Goal: Transaction & Acquisition: Download file/media

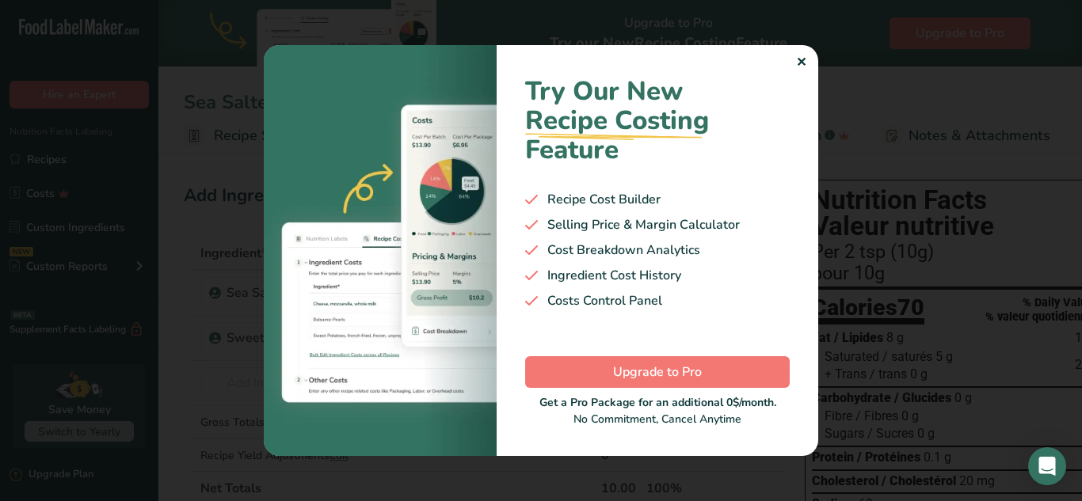
click at [798, 60] on div "✕" at bounding box center [801, 62] width 10 height 19
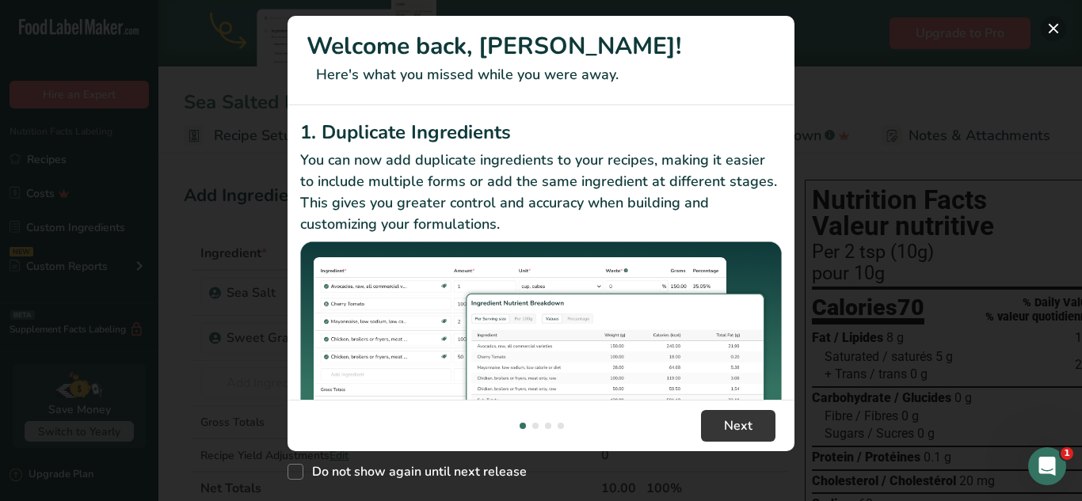
click at [1050, 25] on button "New Features" at bounding box center [1053, 28] width 25 height 25
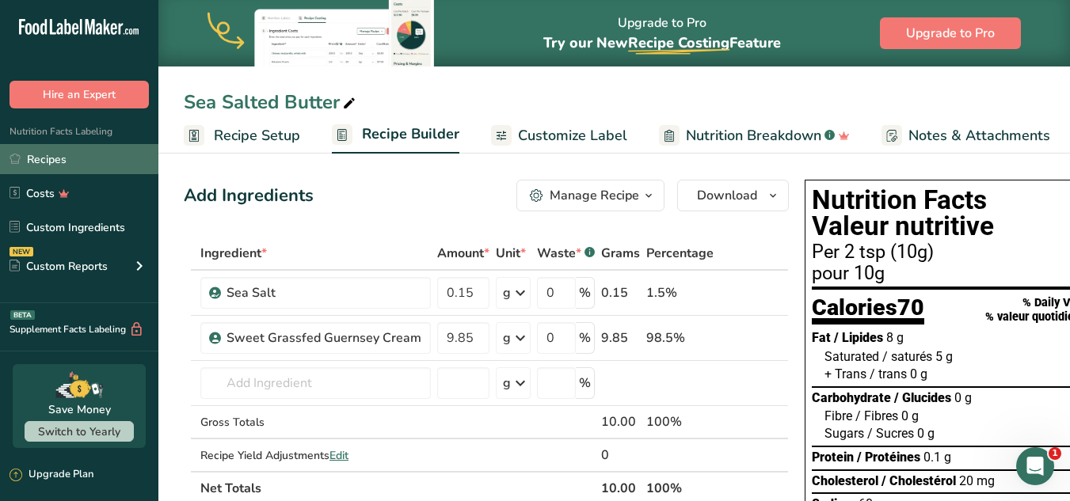
click at [60, 155] on link "Recipes" at bounding box center [79, 159] width 158 height 30
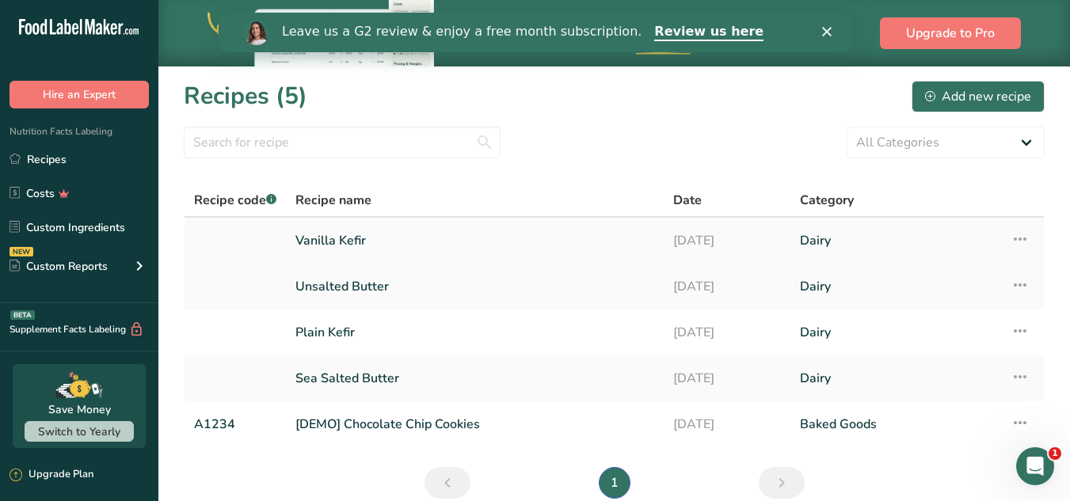
click at [365, 238] on link "Vanilla Kefir" at bounding box center [474, 240] width 359 height 33
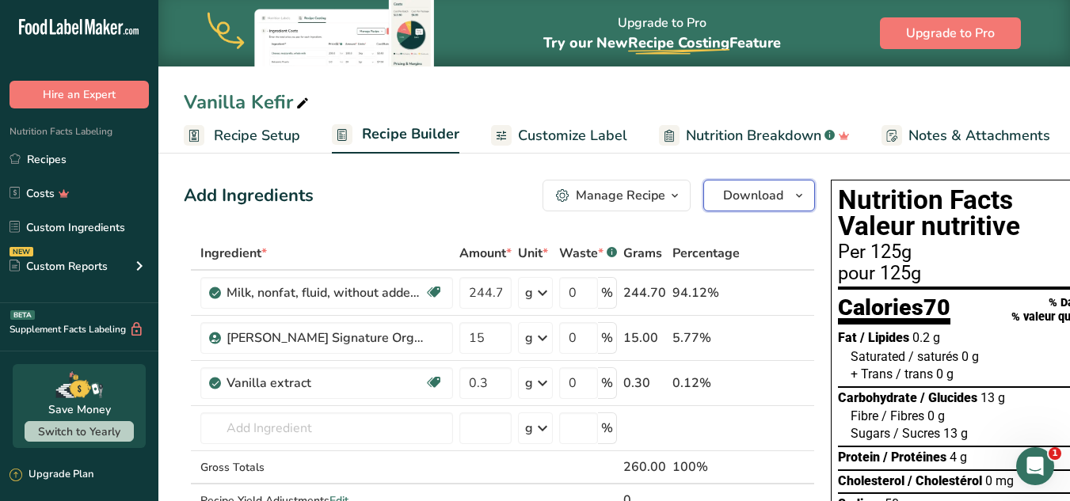
click at [766, 201] on span "Download" at bounding box center [753, 195] width 60 height 19
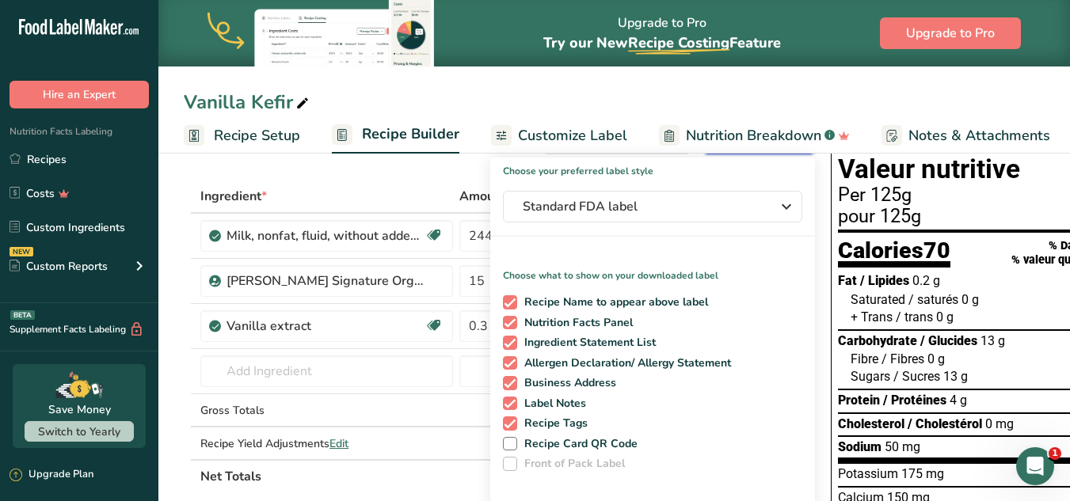
scroll to position [79, 0]
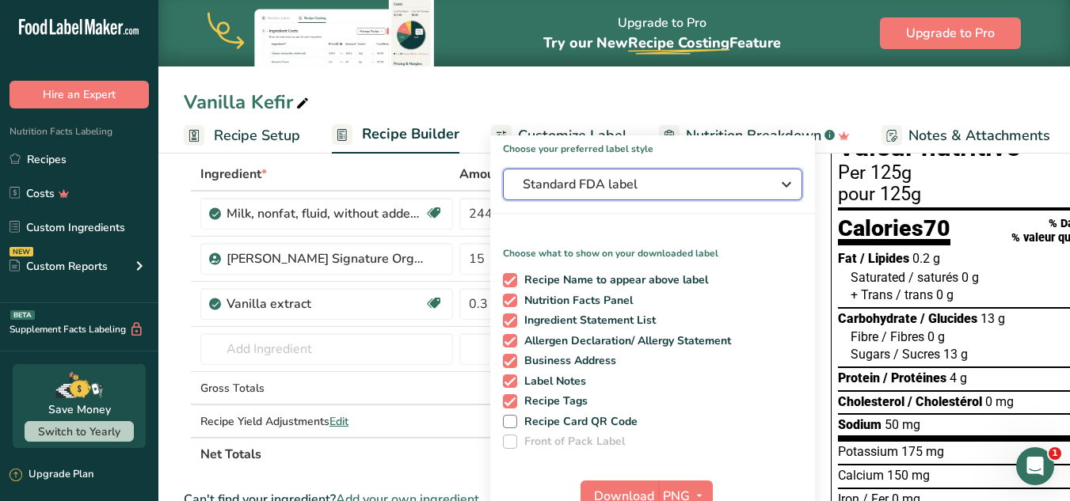
click at [688, 196] on button "Standard FDA label" at bounding box center [652, 185] width 299 height 32
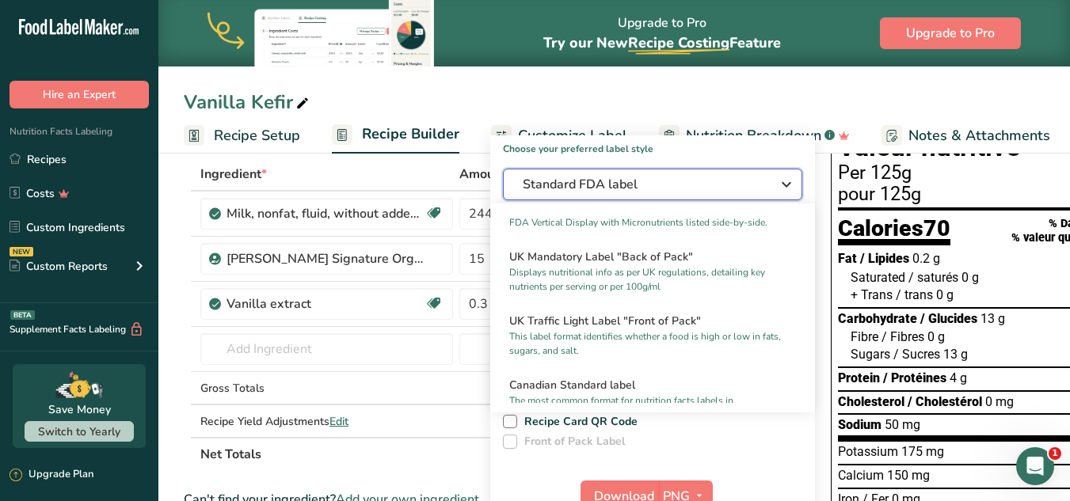
scroll to position [554, 0]
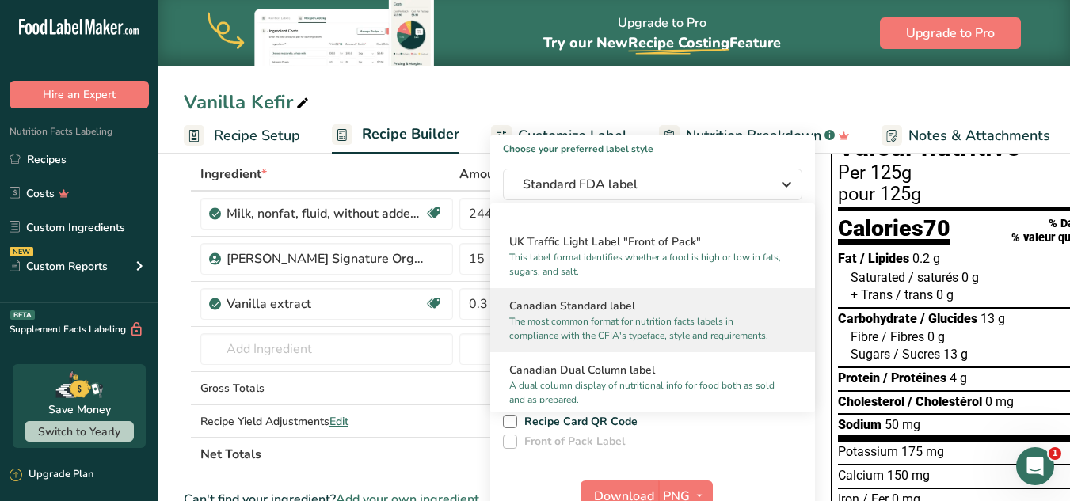
click at [614, 314] on h2 "Canadian Standard label" at bounding box center [652, 306] width 287 height 17
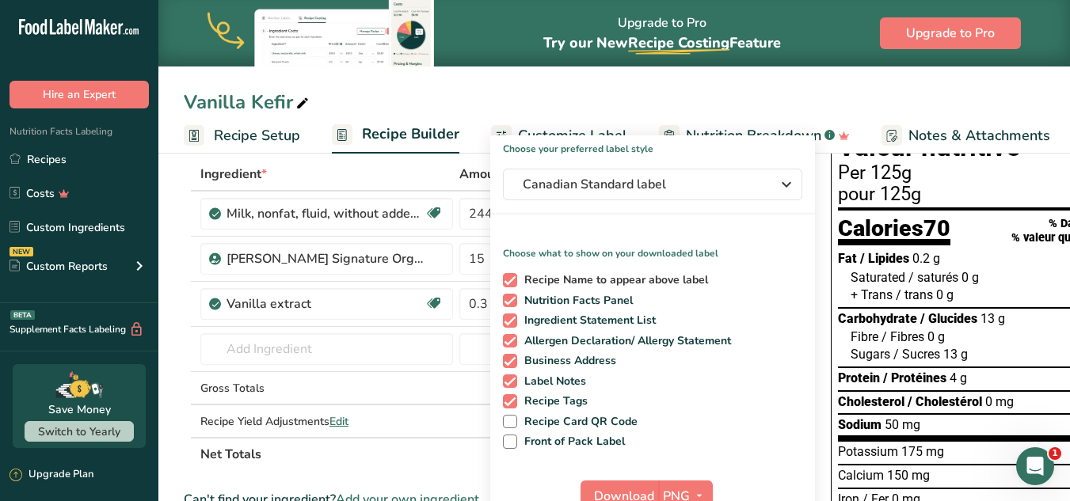
click at [511, 280] on span at bounding box center [510, 280] width 14 height 14
click at [511, 280] on input "Recipe Name to appear above label" at bounding box center [508, 280] width 10 height 10
checkbox input "false"
click at [505, 394] on span at bounding box center [510, 401] width 14 height 14
click at [505, 396] on input "Recipe Tags" at bounding box center [508, 401] width 10 height 10
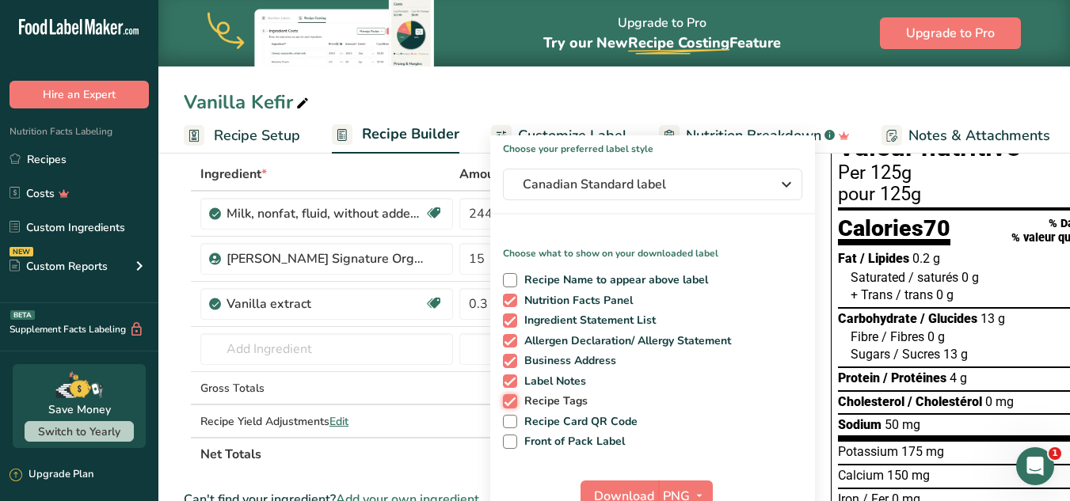
checkbox input "false"
click at [505, 380] on span at bounding box center [510, 382] width 14 height 14
click at [505, 380] on input "Label Notes" at bounding box center [508, 381] width 10 height 10
checkbox input "false"
click at [505, 360] on span at bounding box center [510, 361] width 14 height 14
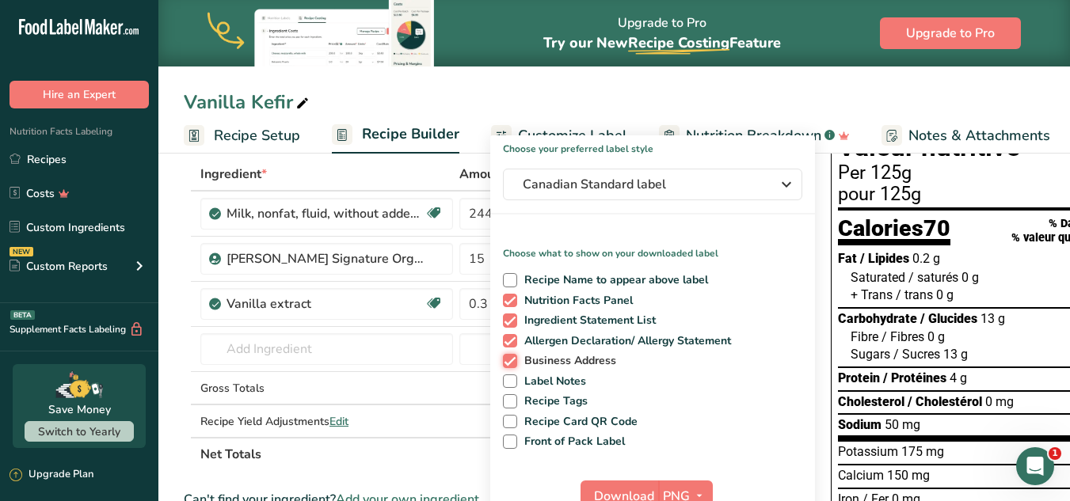
click at [505, 360] on input "Business Address" at bounding box center [508, 361] width 10 height 10
checkbox input "false"
click at [625, 494] on span "Download" at bounding box center [624, 496] width 60 height 19
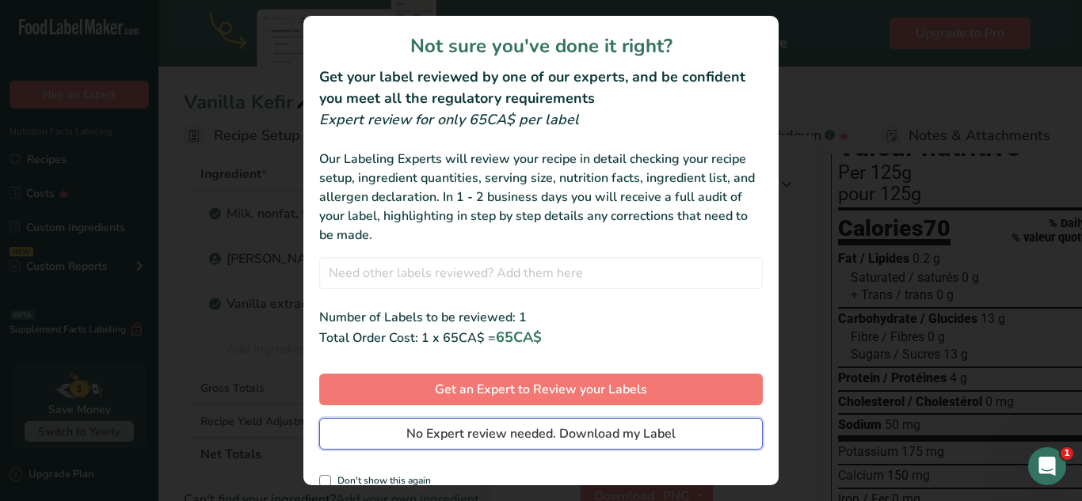
click at [471, 427] on span "No Expert review needed. Download my Label" at bounding box center [540, 434] width 269 height 19
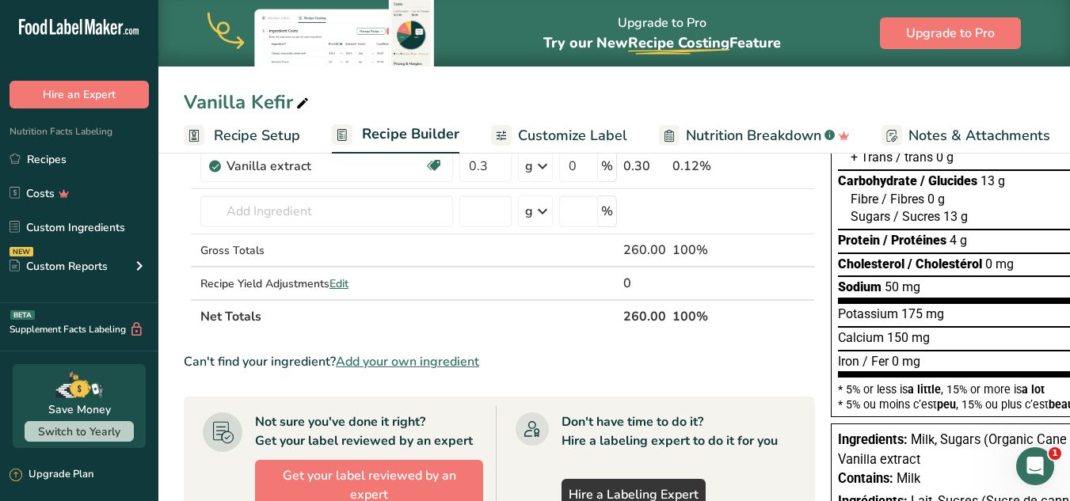
scroll to position [79, 0]
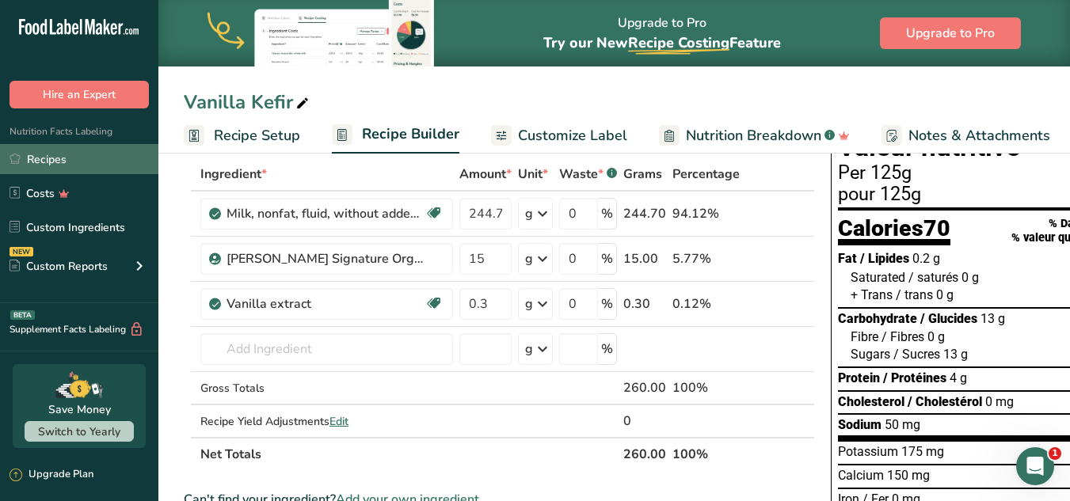
click at [59, 159] on link "Recipes" at bounding box center [79, 159] width 158 height 30
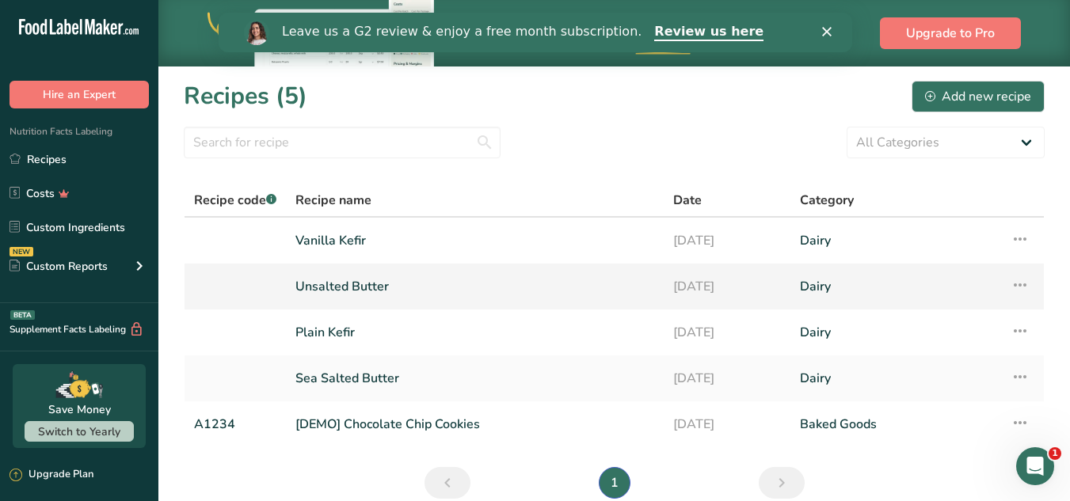
click at [357, 288] on link "Unsalted Butter" at bounding box center [474, 286] width 359 height 33
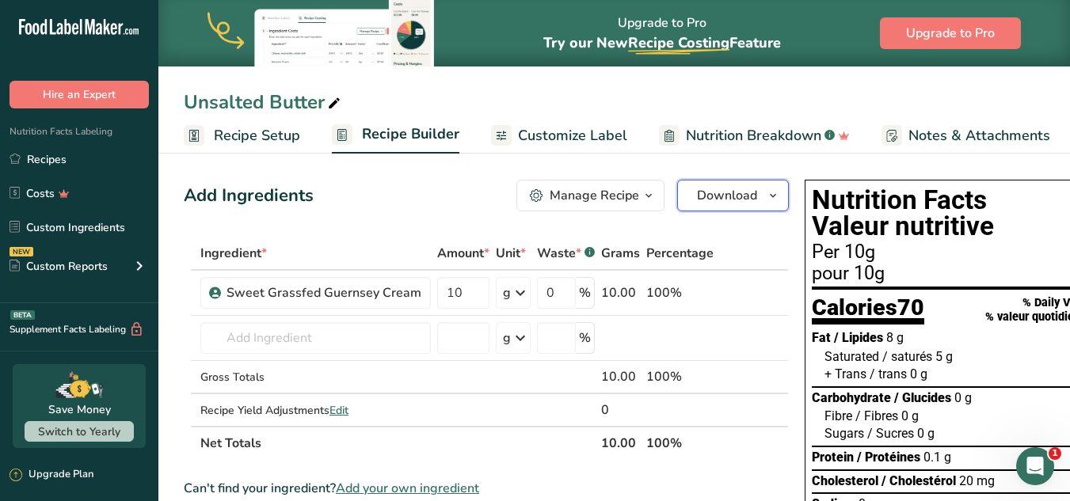
click at [748, 203] on span "Download" at bounding box center [727, 195] width 60 height 19
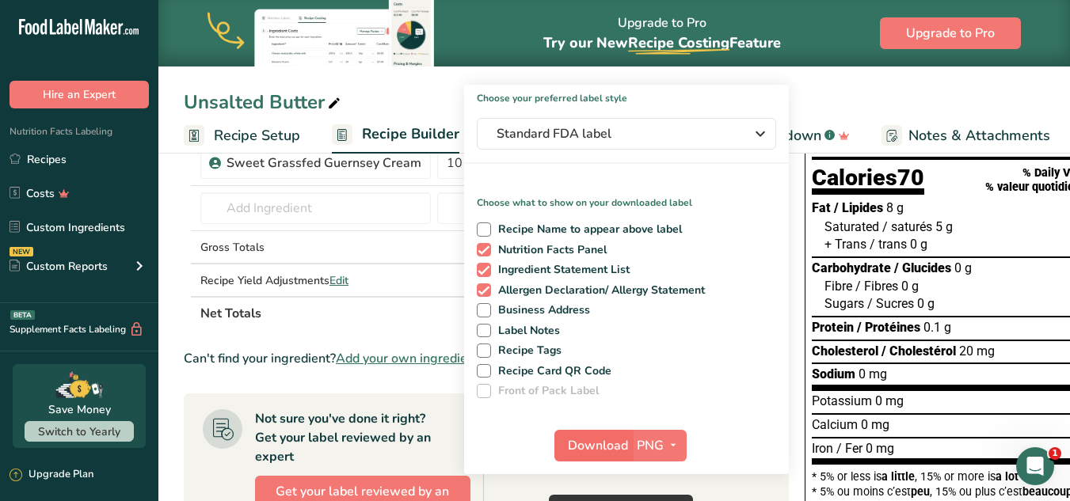
scroll to position [158, 0]
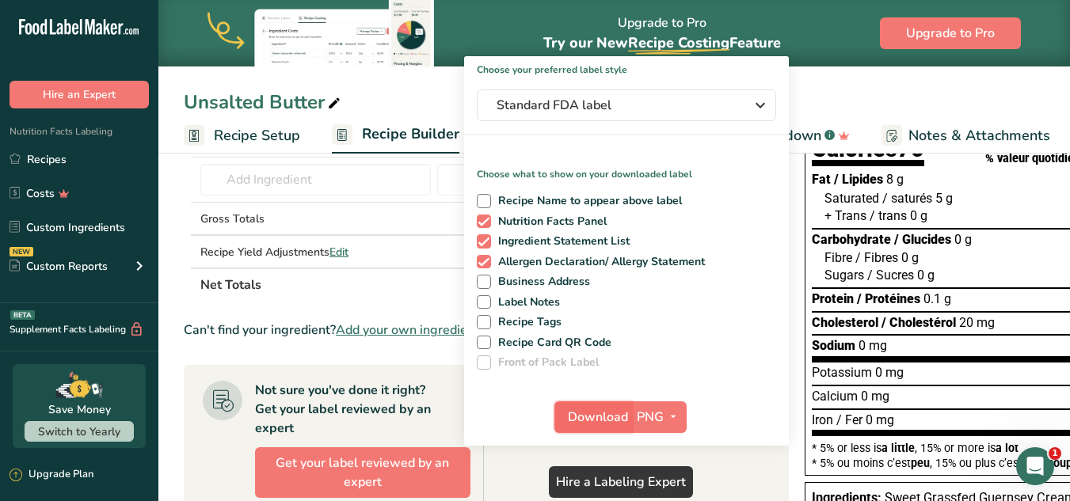
click at [596, 419] on span "Download" at bounding box center [598, 417] width 60 height 19
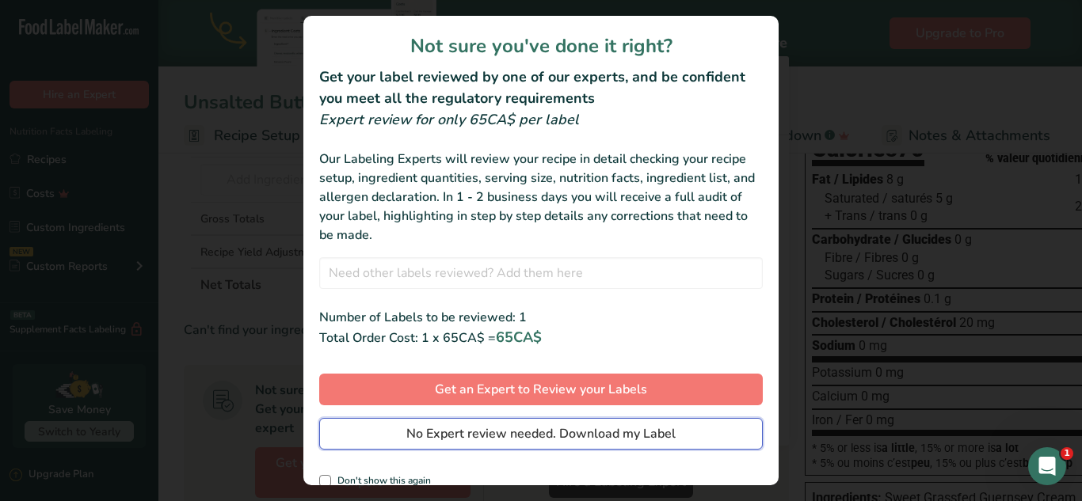
click at [539, 434] on span "No Expert review needed. Download my Label" at bounding box center [540, 434] width 269 height 19
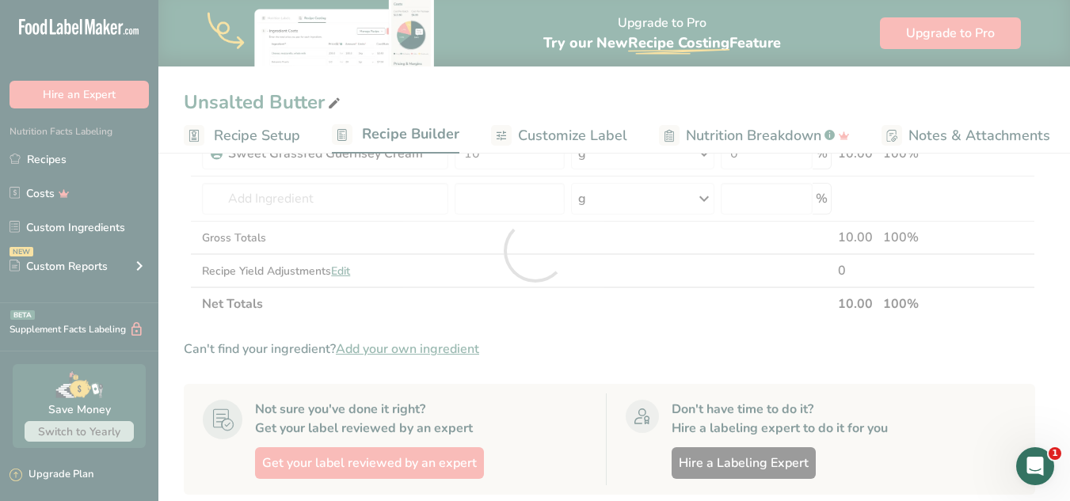
scroll to position [0, 0]
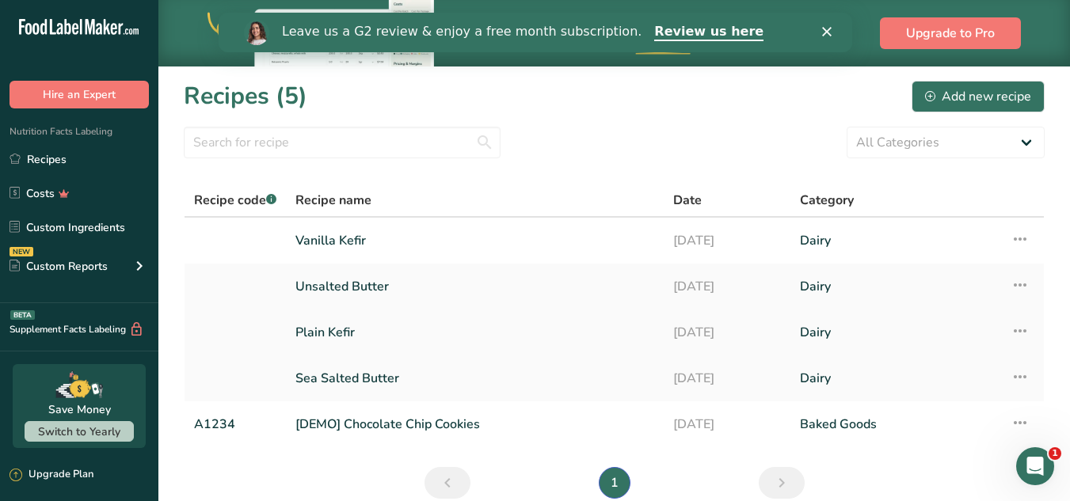
drag, startPoint x: 369, startPoint y: 332, endPoint x: 337, endPoint y: 334, distance: 32.6
click at [369, 332] on link "Plain Kefir" at bounding box center [474, 332] width 359 height 33
click at [326, 246] on link "Vanilla Kefir" at bounding box center [474, 240] width 359 height 33
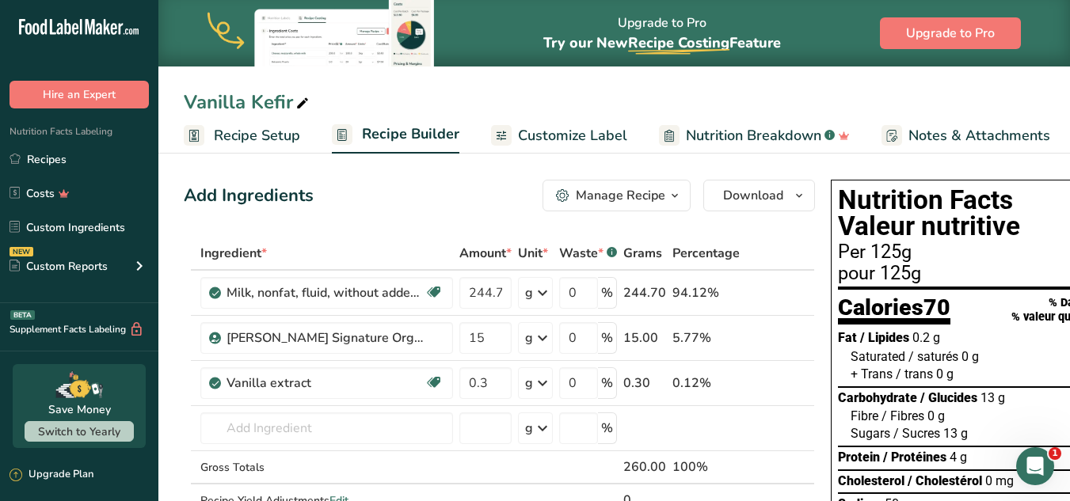
click at [596, 193] on div "Manage Recipe" at bounding box center [621, 195] width 90 height 19
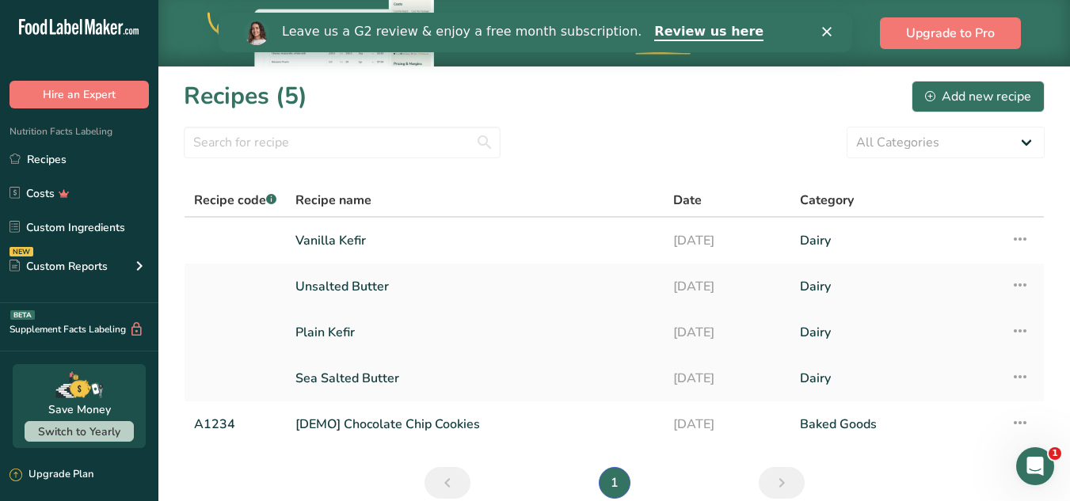
click at [348, 330] on link "Plain Kefir" at bounding box center [474, 332] width 359 height 33
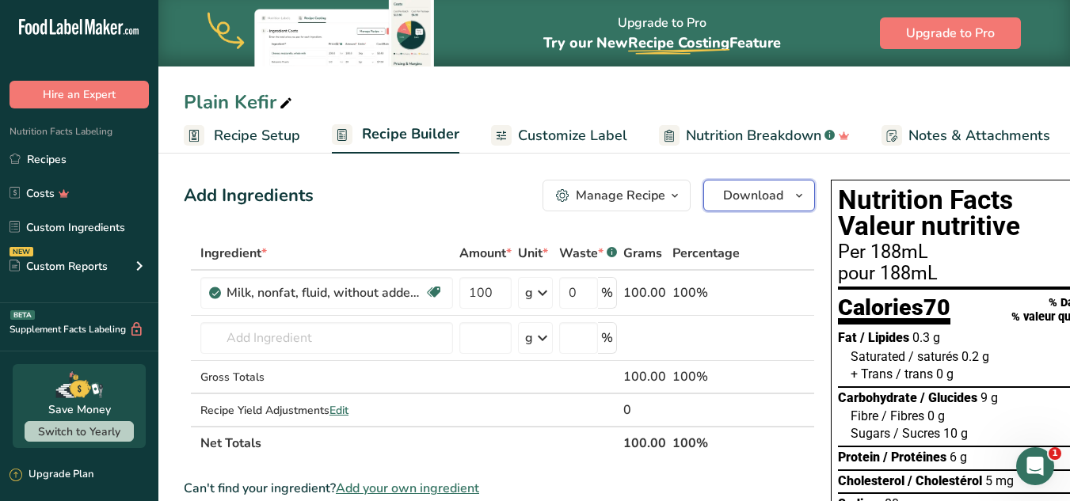
click at [756, 203] on span "Download" at bounding box center [753, 195] width 60 height 19
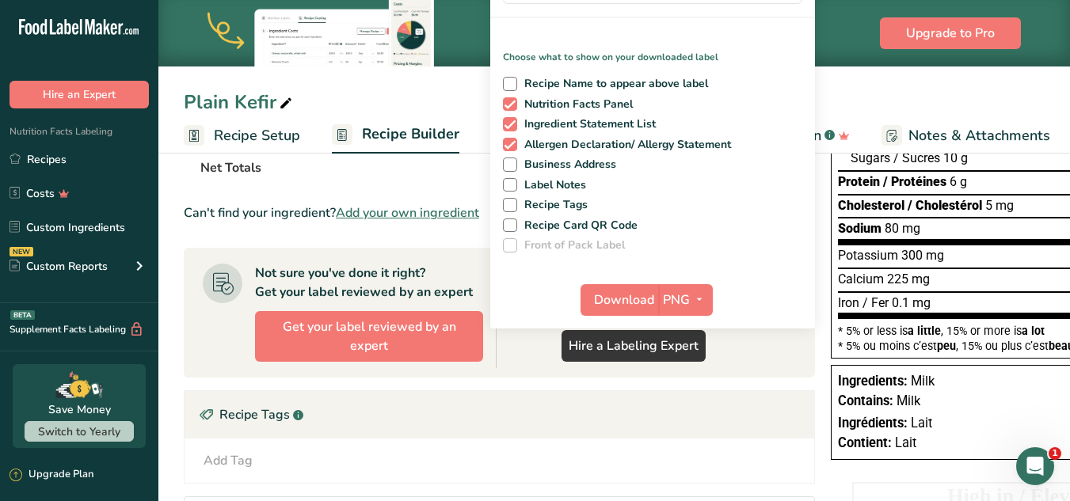
scroll to position [238, 0]
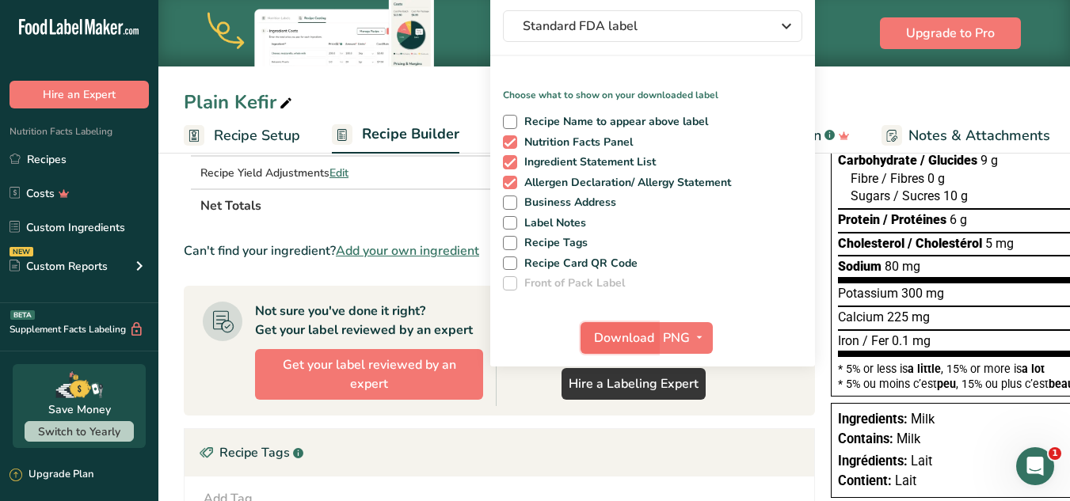
click at [609, 329] on span "Download" at bounding box center [624, 338] width 60 height 19
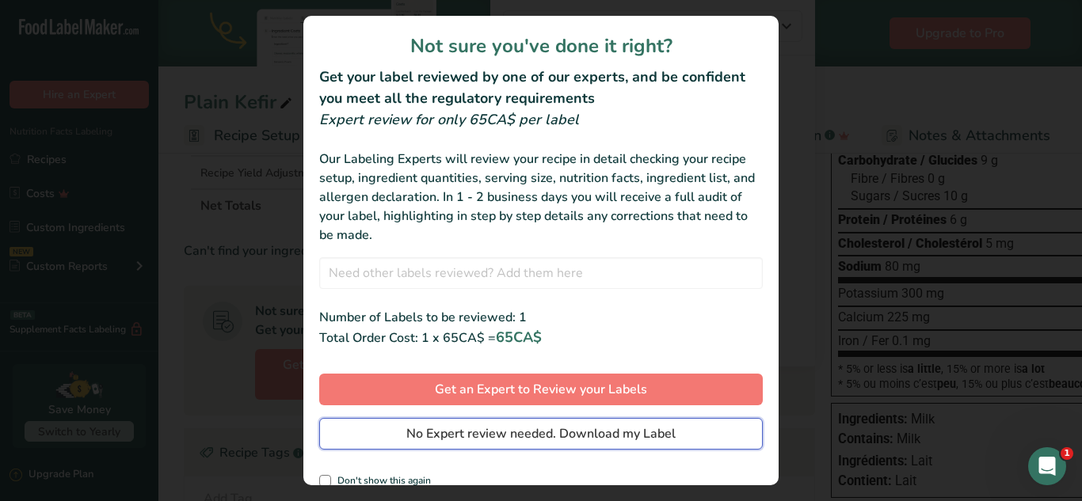
click at [525, 431] on span "No Expert review needed. Download my Label" at bounding box center [540, 434] width 269 height 19
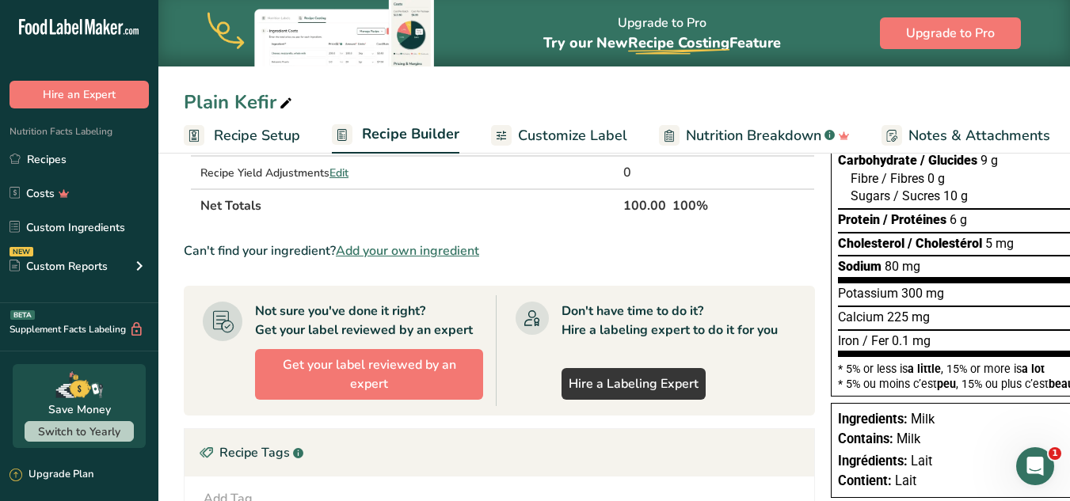
scroll to position [0, 0]
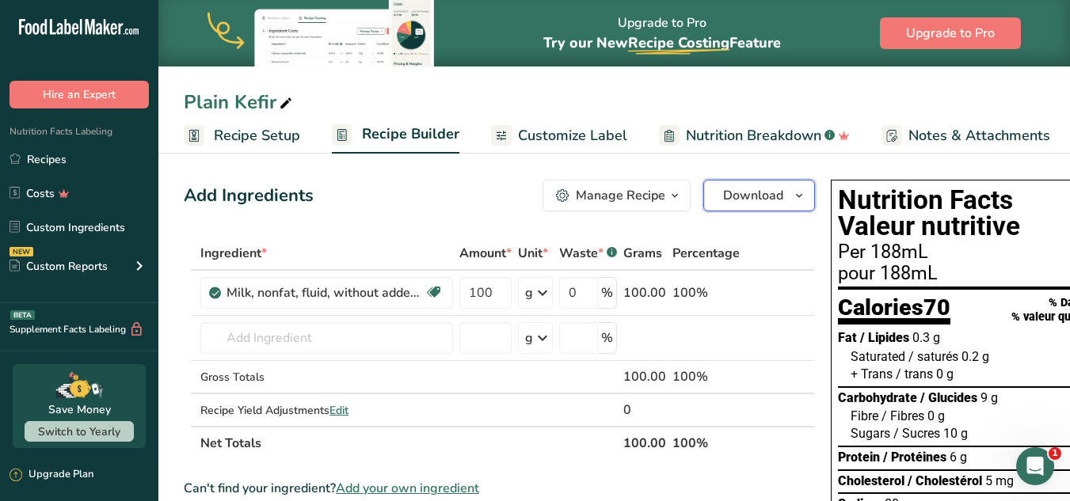
click at [745, 189] on span "Download" at bounding box center [753, 195] width 60 height 19
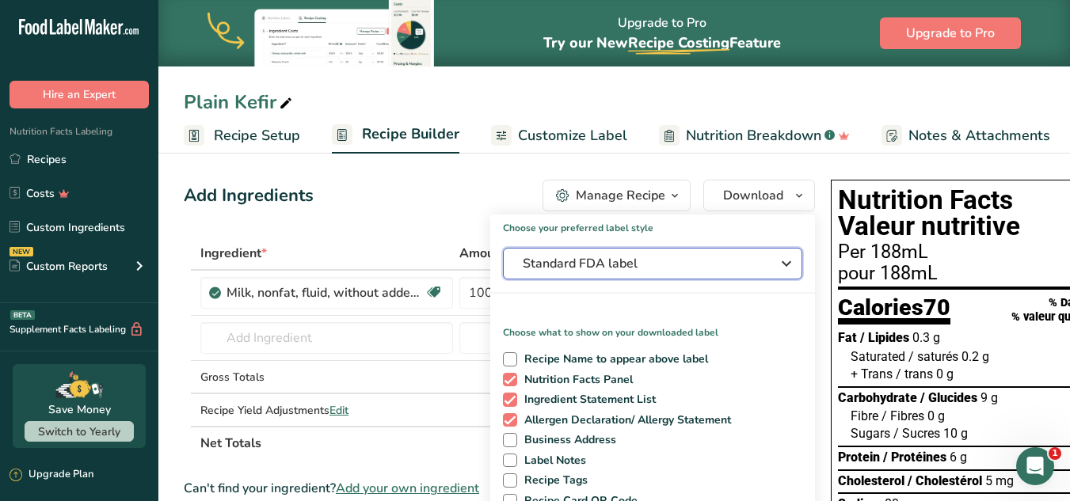
click at [630, 262] on span "Standard FDA label" at bounding box center [642, 263] width 238 height 19
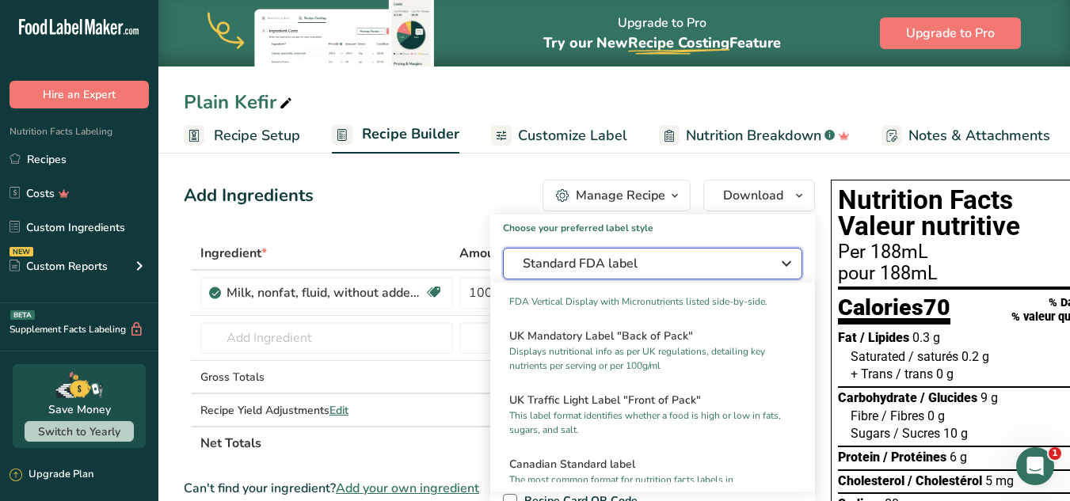
scroll to position [634, 0]
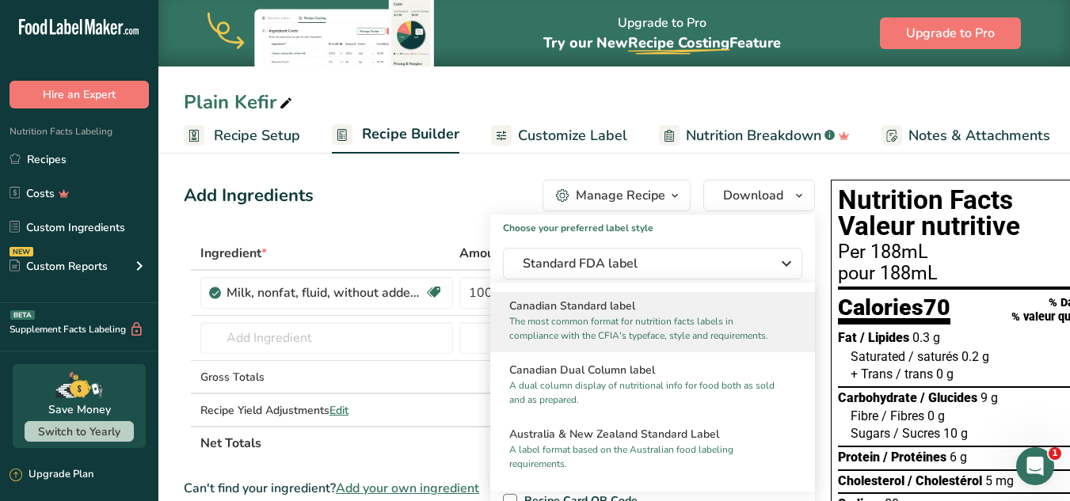
click at [649, 343] on p "The most common format for nutrition facts labels in compliance with the CFIA's…" at bounding box center [645, 328] width 272 height 29
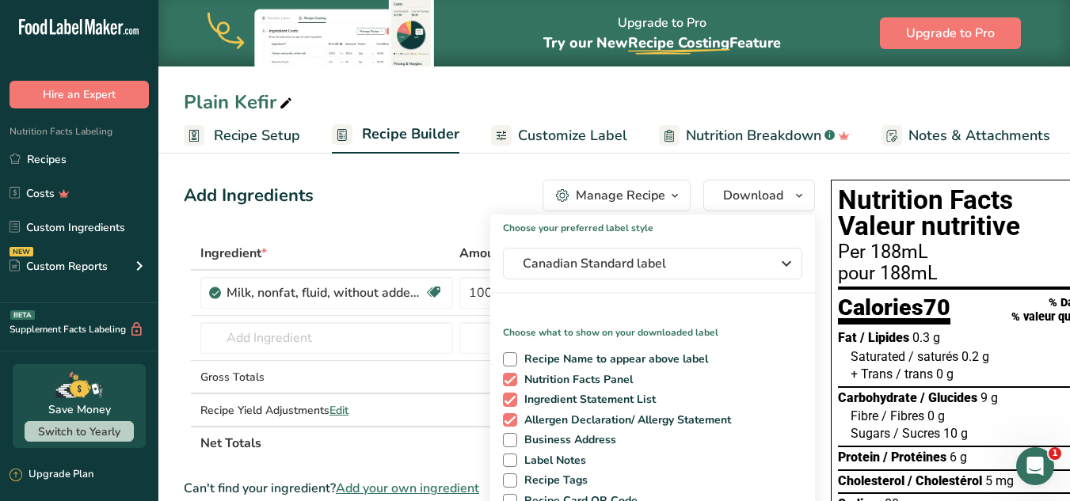
click at [756, 367] on div "Recipe Name to appear above label Nutrition Facts Panel Ingredient Statement Li…" at bounding box center [652, 437] width 325 height 182
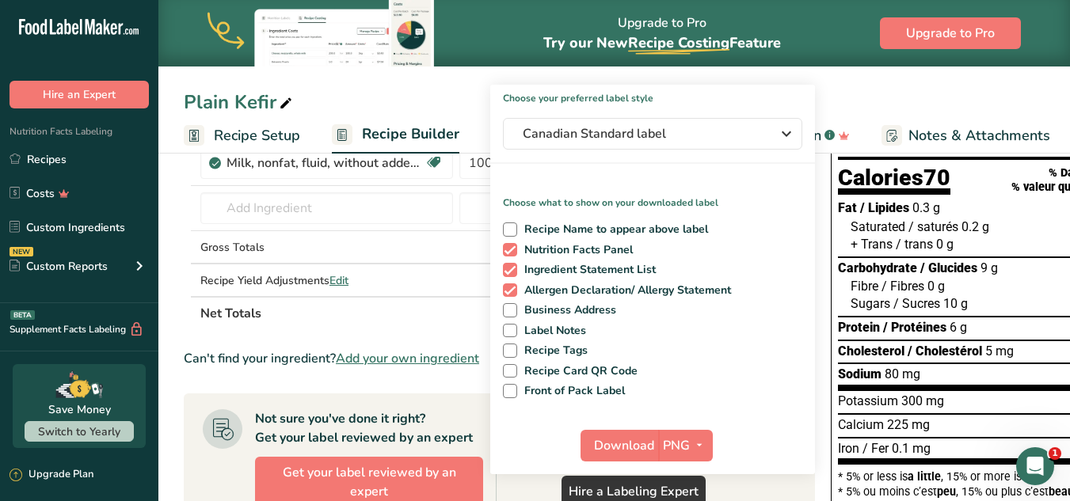
scroll to position [158, 0]
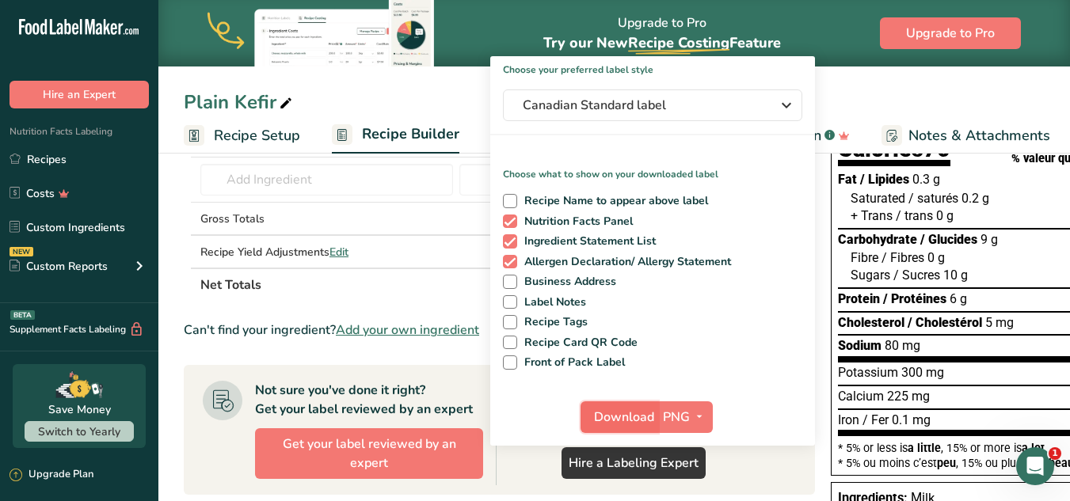
click at [619, 417] on span "Download" at bounding box center [624, 417] width 60 height 19
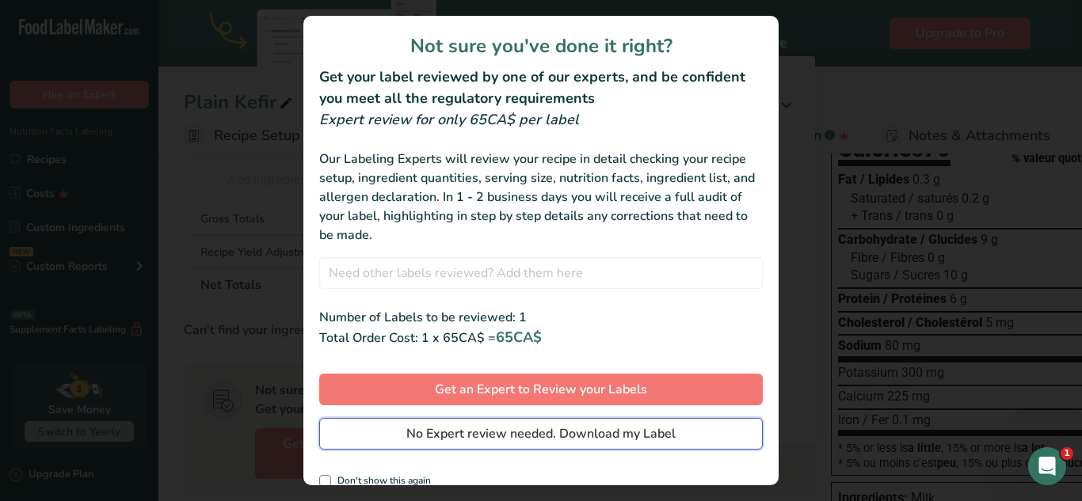
click at [568, 446] on button "No Expert review needed. Download my Label" at bounding box center [541, 434] width 444 height 32
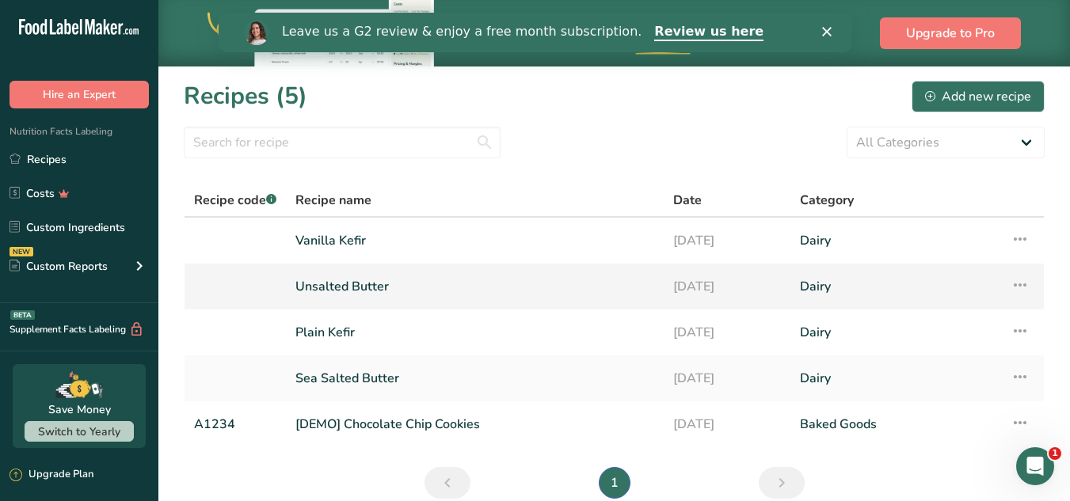
click at [374, 287] on link "Unsalted Butter" at bounding box center [474, 286] width 359 height 33
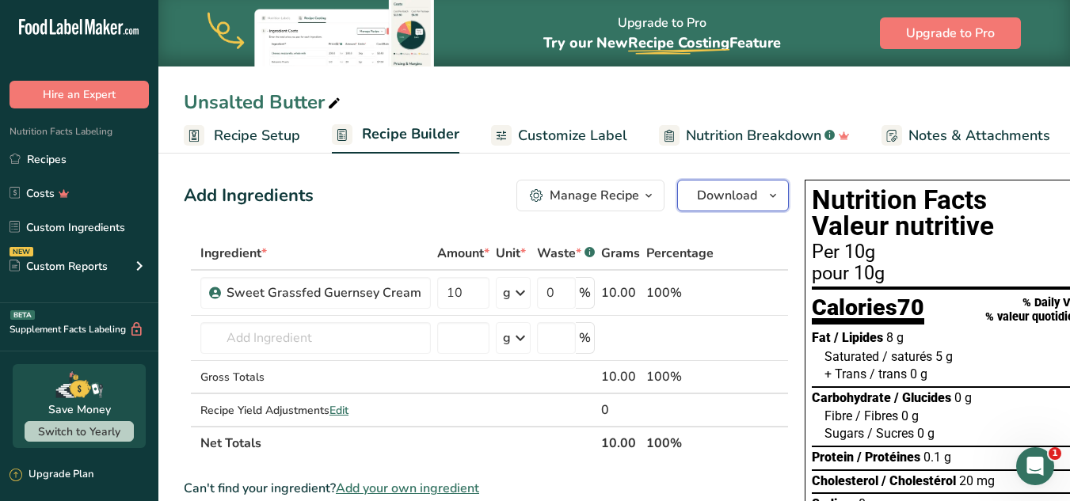
click at [726, 206] on button "Download" at bounding box center [733, 196] width 112 height 32
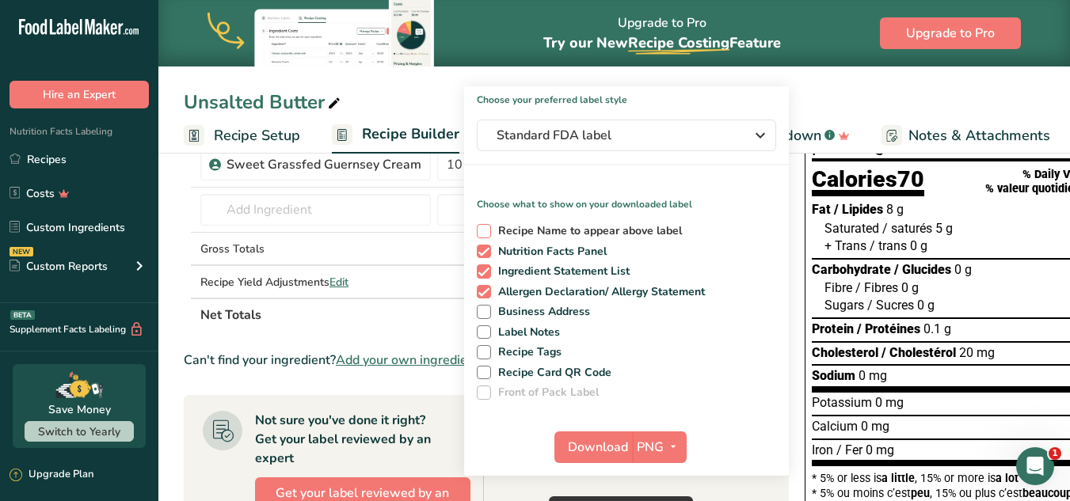
scroll to position [158, 0]
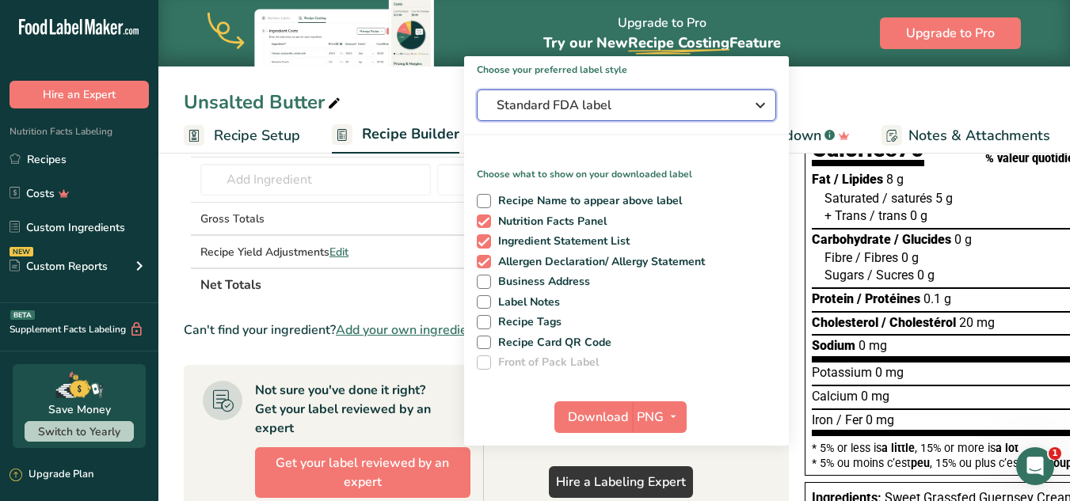
click at [603, 105] on span "Standard FDA label" at bounding box center [616, 105] width 238 height 19
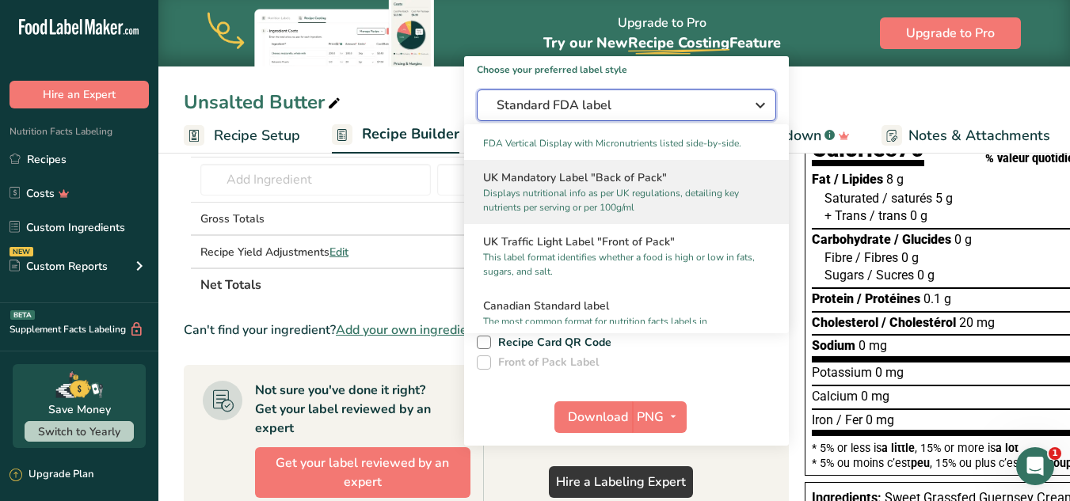
scroll to position [554, 0]
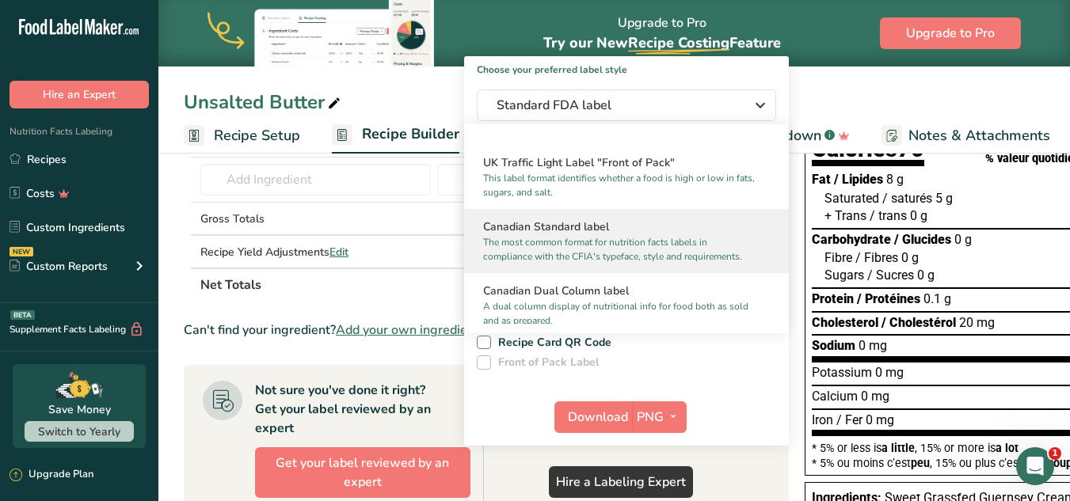
click at [605, 235] on h2 "Canadian Standard label" at bounding box center [626, 227] width 287 height 17
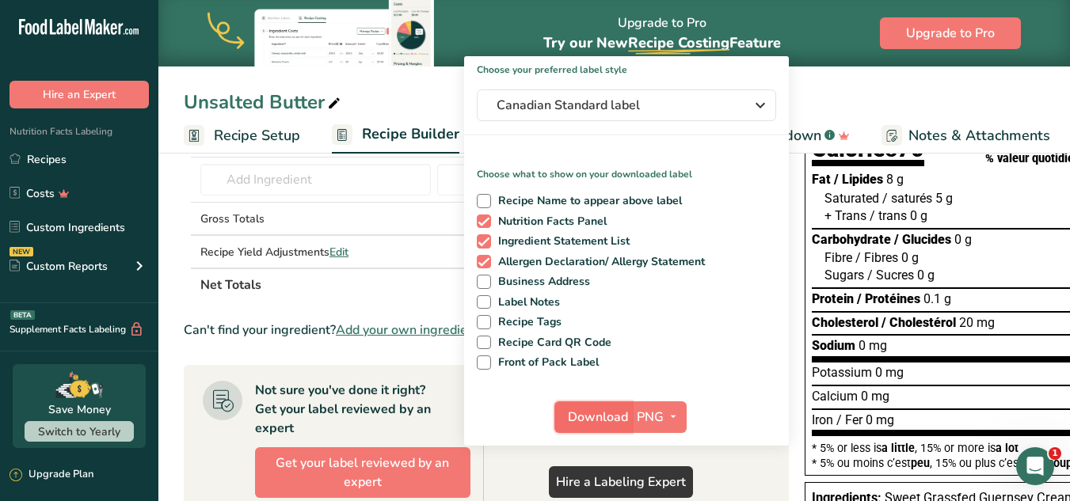
click at [585, 410] on span "Download" at bounding box center [598, 417] width 60 height 19
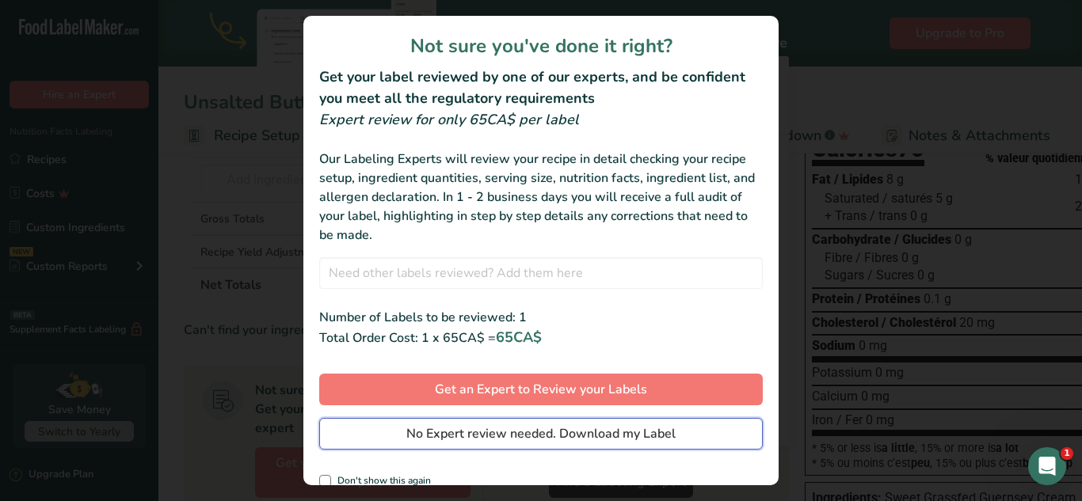
click at [573, 419] on button "No Expert review needed. Download my Label" at bounding box center [541, 434] width 444 height 32
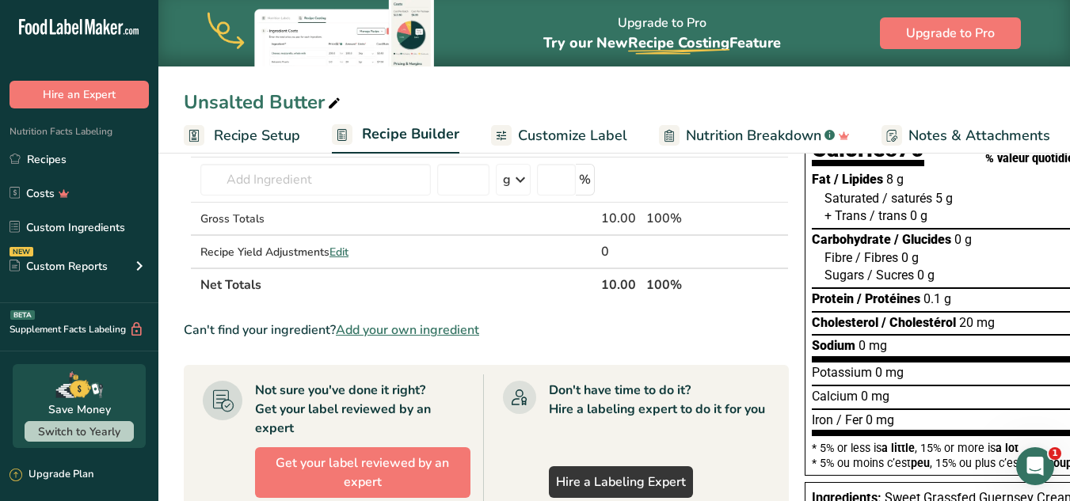
click at [750, 314] on section "Ingredient * Amount * Unit * Waste * .a-a{fill:#347362;}.b-a{fill:#fff;} Grams …" at bounding box center [486, 463] width 605 height 771
